Goal: Task Accomplishment & Management: Complete application form

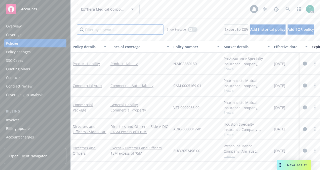
click at [142, 31] on input "Filter by keyword..." at bounding box center [120, 29] width 87 height 10
paste input "N24CA380150"
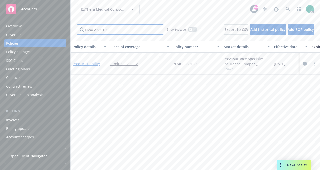
type input "N24CA380150"
click at [91, 64] on link "Product Liability" at bounding box center [86, 63] width 27 height 5
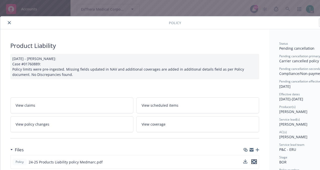
click at [254, 160] on icon "preview file" at bounding box center [254, 162] width 5 height 4
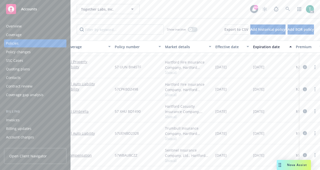
scroll to position [102, 56]
click at [135, 24] on input "Filter by keyword..." at bounding box center [120, 29] width 87 height 10
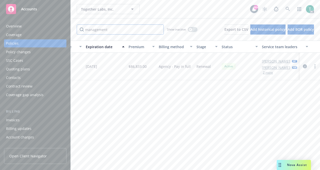
scroll to position [0, 236]
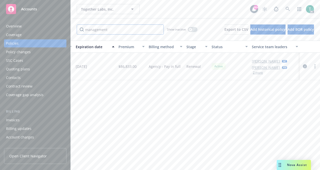
type input "management"
click at [258, 73] on button "2 more" at bounding box center [258, 72] width 10 height 3
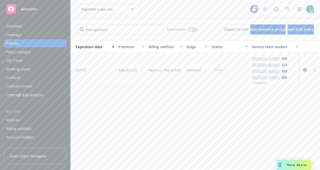
scroll to position [0, 5]
click at [296, 48] on div "button" at bounding box center [297, 47] width 3 height 12
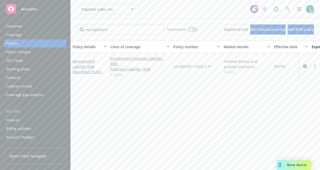
scroll to position [0, 0]
click at [19, 29] on div "Overview" at bounding box center [14, 26] width 16 height 8
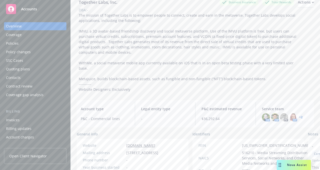
scroll to position [40, 0]
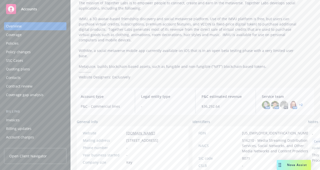
click at [299, 103] on link "+ 2" at bounding box center [301, 104] width 4 height 3
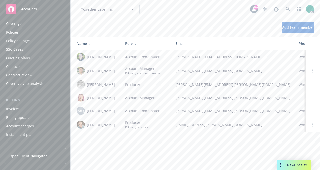
scroll to position [4, 0]
click at [16, 41] on div "Policies" at bounding box center [12, 40] width 13 height 8
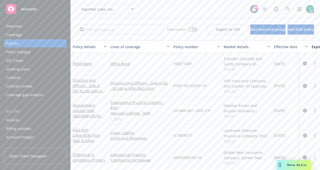
click at [17, 34] on div "Coverage" at bounding box center [14, 35] width 16 height 8
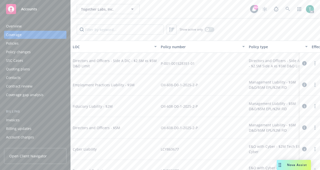
click at [18, 27] on div "Overview" at bounding box center [14, 26] width 16 height 8
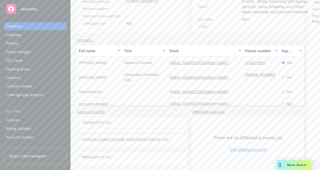
scroll to position [105, 0]
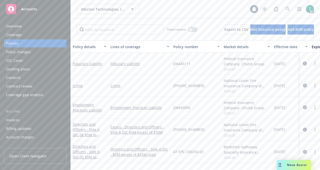
click at [110, 30] on input "Filter by keyword..." at bounding box center [120, 29] width 87 height 10
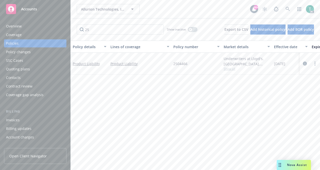
type input "2"
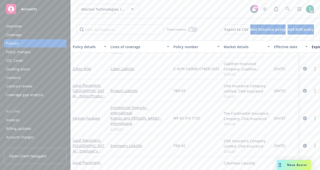
scroll to position [295, 0]
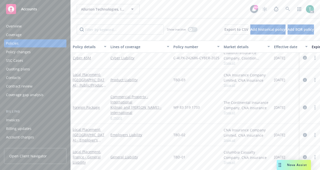
click at [102, 29] on input "Filter by keyword..." at bounding box center [120, 29] width 87 height 10
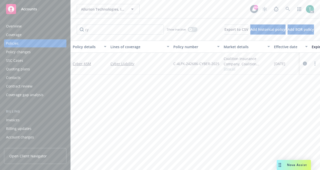
type input "c"
type input "e"
type input "cyber"
drag, startPoint x: 171, startPoint y: 62, endPoint x: 219, endPoint y: 66, distance: 48.5
click at [219, 66] on div "Cyber - $5M Cyber Liability C-4LPX-242686-CYBER-2025 Coalition Insurance Compan…" at bounding box center [314, 64] width 486 height 22
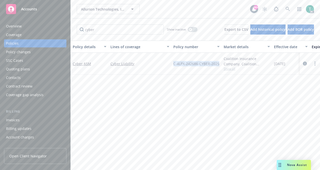
copy div "C-4LPX-242686-CYBER-2025"
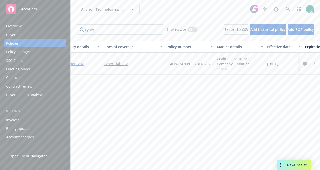
click at [82, 62] on span "- $5M" at bounding box center [80, 63] width 9 height 5
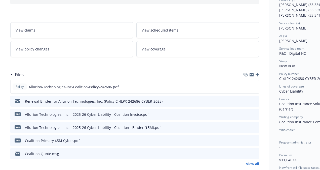
scroll to position [70, 0]
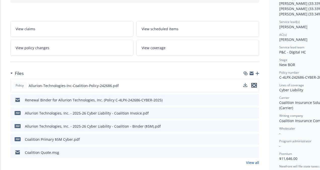
click at [254, 85] on icon "preview file" at bounding box center [254, 85] width 5 height 4
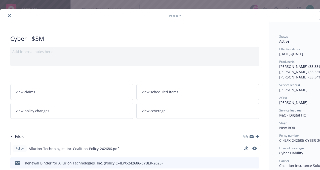
scroll to position [0, 0]
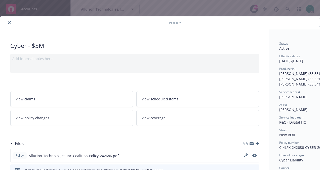
click at [11, 23] on icon "close" at bounding box center [9, 22] width 3 height 3
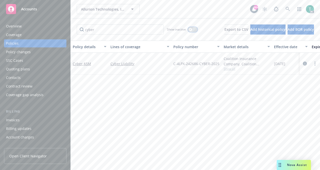
click at [190, 28] on icon "button" at bounding box center [191, 29] width 2 height 2
click at [131, 30] on input "cyber" at bounding box center [120, 29] width 87 height 10
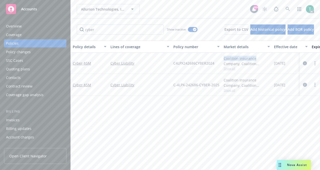
drag, startPoint x: 221, startPoint y: 57, endPoint x: 260, endPoint y: 57, distance: 39.0
click at [260, 57] on div "Cyber - $5M Cyber Liability C4LPX242686CYBER2024 Coalition Insurance Company, C…" at bounding box center [314, 63] width 486 height 21
copy div "Coalition Insurance"
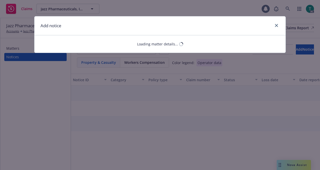
select select "AUTO"
select select "open"
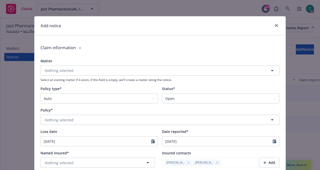
type textarea "x"
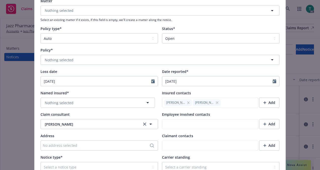
scroll to position [65, 0]
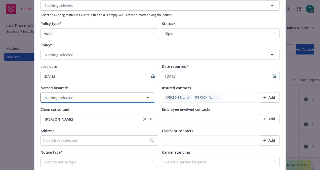
click at [74, 94] on button "Nothing selected" at bounding box center [98, 97] width 115 height 10
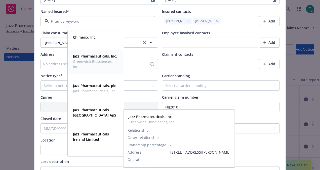
scroll to position [144, 0]
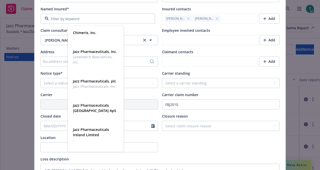
click at [74, 20] on input at bounding box center [97, 18] width 96 height 5
type input "Jazz"
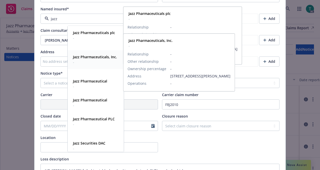
click at [95, 57] on strong "Jazz Pharmaceuticals, Inc." at bounding box center [95, 56] width 44 height 5
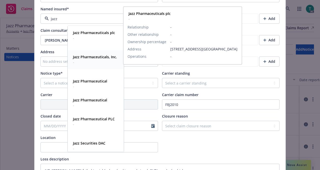
type textarea "x"
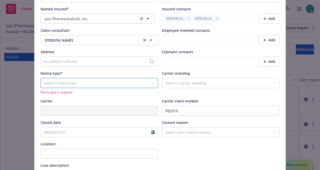
click at [65, 80] on select "Select a notice type Claim Incident/Occurence/Circumstance" at bounding box center [100, 83] width 118 height 10
select select "CLAIM"
click at [41, 78] on select "Select a notice type Claim Incident/Occurence/Circumstance" at bounding box center [100, 83] width 118 height 10
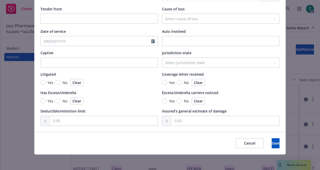
scroll to position [485, 0]
click at [272, 138] on button "Save" at bounding box center [276, 143] width 8 height 10
click at [272, 143] on span "Save" at bounding box center [276, 142] width 8 height 5
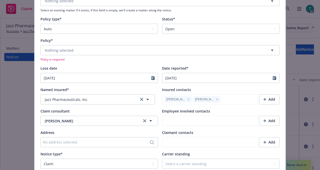
scroll to position [55, 0]
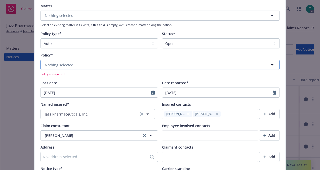
click at [77, 64] on button "Nothing selected" at bounding box center [160, 65] width 239 height 10
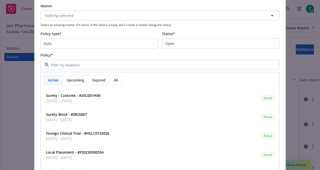
type textarea "x"
paste input "HEBAP-9P532713-TCT-25"
type input "HEBAP-9P532713-TCT-25"
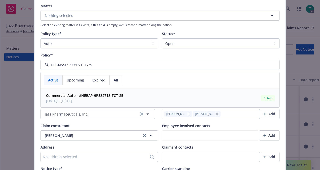
click at [88, 98] on span "03/01/2025 - 03/01/2026" at bounding box center [84, 100] width 77 height 5
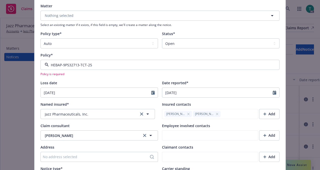
type textarea "x"
type input "Travelers Insurance"
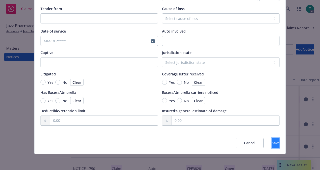
click at [272, 145] on button "Save" at bounding box center [276, 143] width 8 height 10
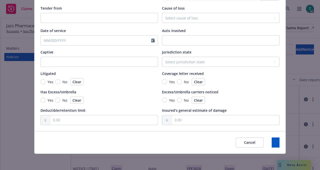
scroll to position [479, 0]
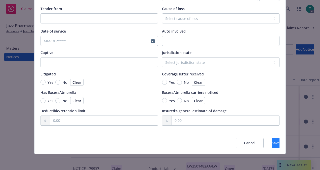
type textarea "x"
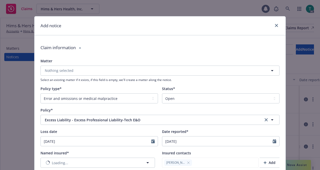
select select "ERROR_AND_OMISSIONS_OR_MEDICAL_MALPRACTICE"
select select "open"
select select "CLAIM"
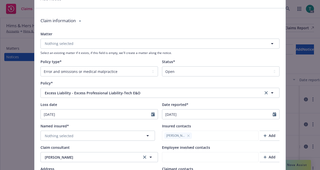
scroll to position [28, 0]
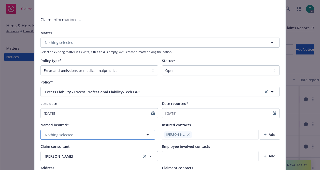
click at [87, 138] on button "Nothing selected" at bounding box center [98, 134] width 115 height 10
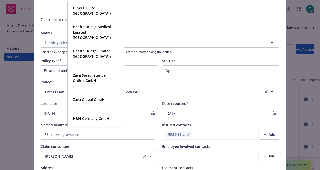
click at [60, 135] on input at bounding box center [97, 134] width 96 height 5
type input "Hims"
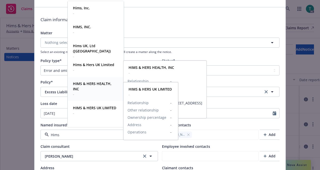
click at [98, 86] on span "HIMS & HERS HEALTH, INC" at bounding box center [95, 86] width 45 height 11
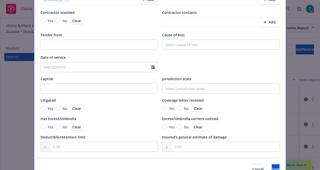
scroll to position [479, 0]
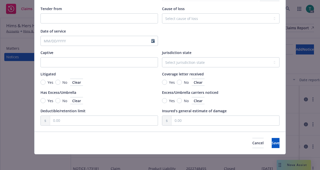
click at [264, 150] on div "Cancel Save" at bounding box center [159, 142] width 251 height 22
click at [272, 144] on span "Save" at bounding box center [276, 142] width 8 height 5
type textarea "x"
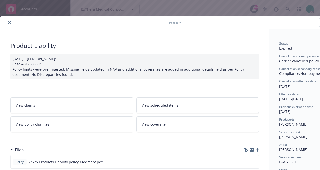
scroll to position [15, 0]
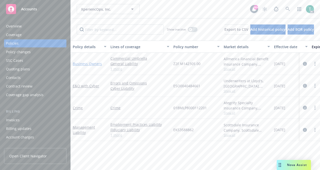
click at [91, 64] on link "Business Owners" at bounding box center [87, 63] width 29 height 5
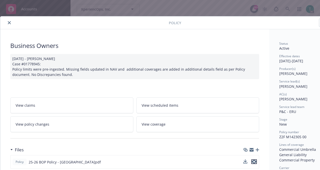
click at [255, 160] on icon "preview file" at bounding box center [254, 162] width 5 height 4
